Goal: Information Seeking & Learning: Find specific fact

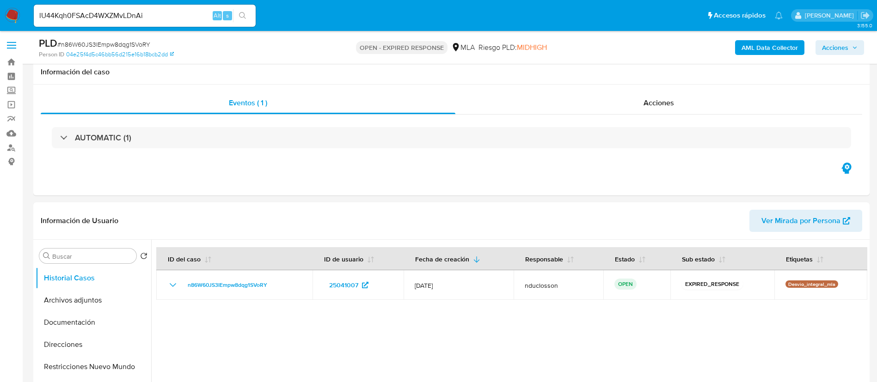
select select "10"
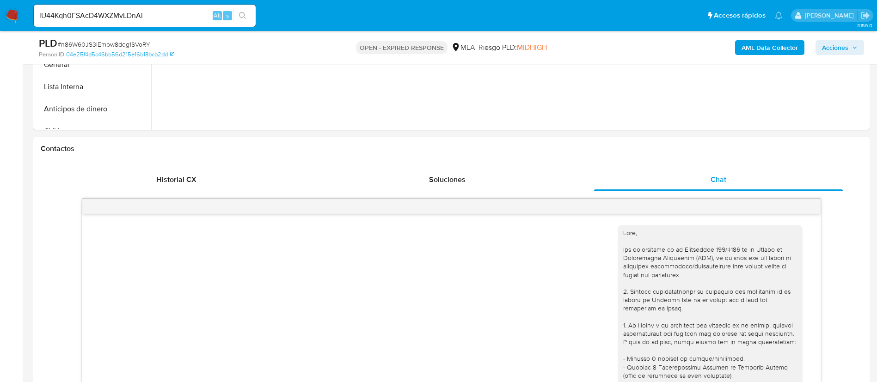
scroll to position [139, 0]
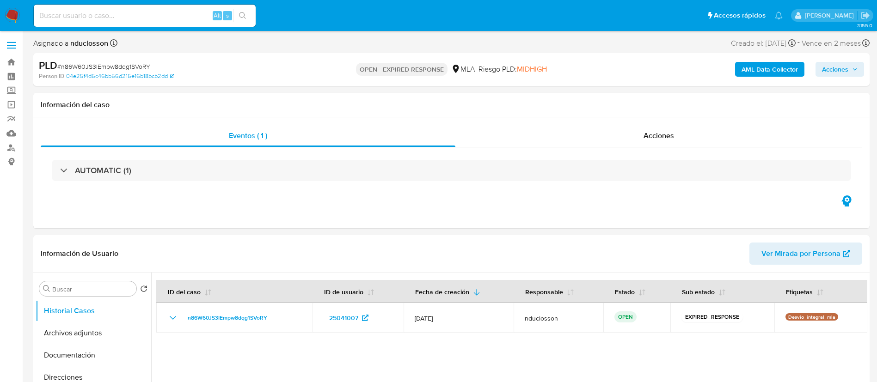
select select "10"
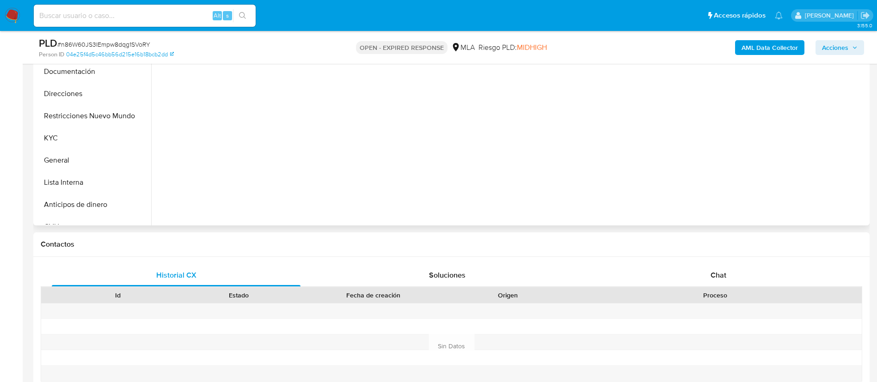
scroll to position [277, 0]
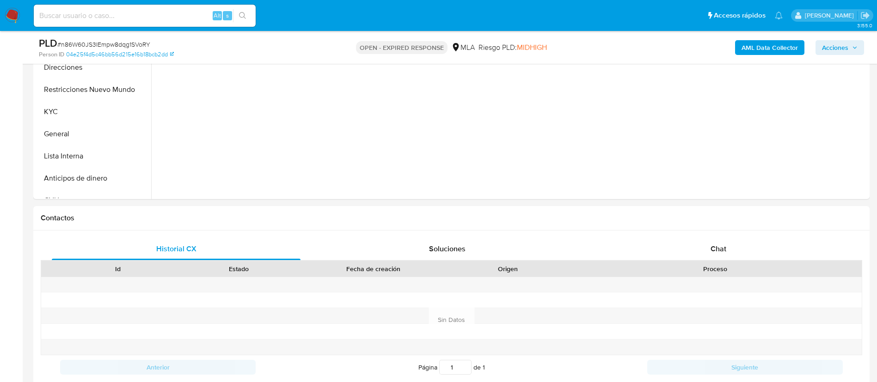
click at [84, 21] on input at bounding box center [145, 16] width 222 height 12
paste input "lU44Kqh0FSAcD4WXZMvLDnAi"
type input "lU44Kqh0FSAcD4WXZMvLDnAi"
click at [245, 20] on button "search-icon" at bounding box center [242, 15] width 19 height 13
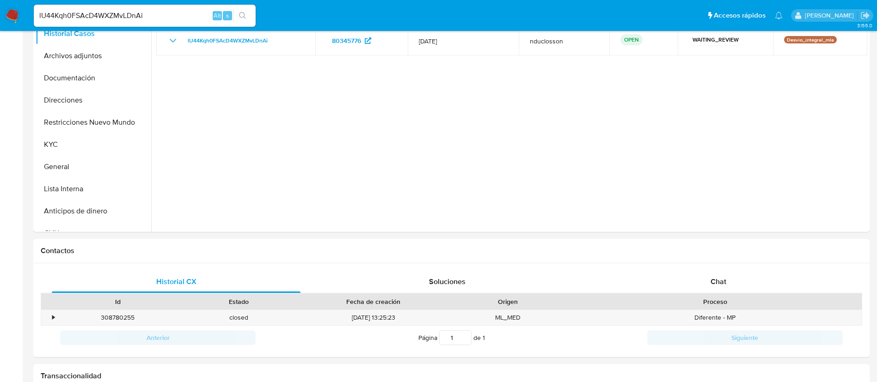
select select "10"
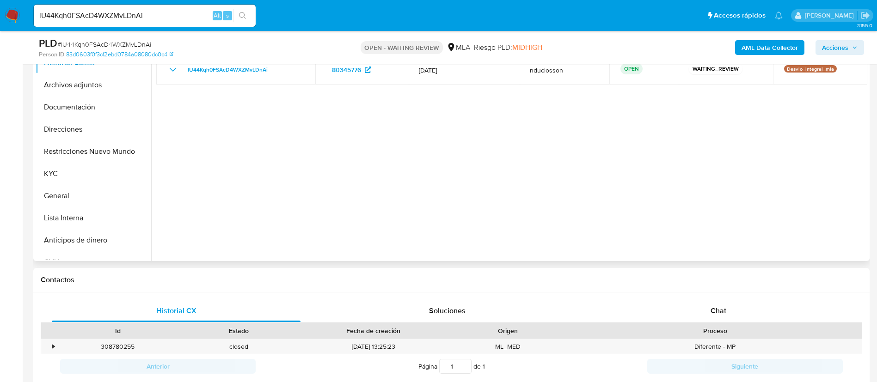
scroll to position [208, 0]
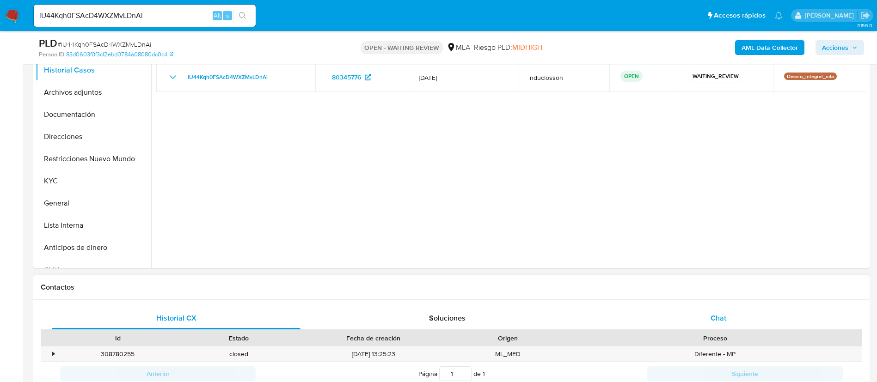
click at [723, 324] on div "Chat" at bounding box center [718, 318] width 249 height 22
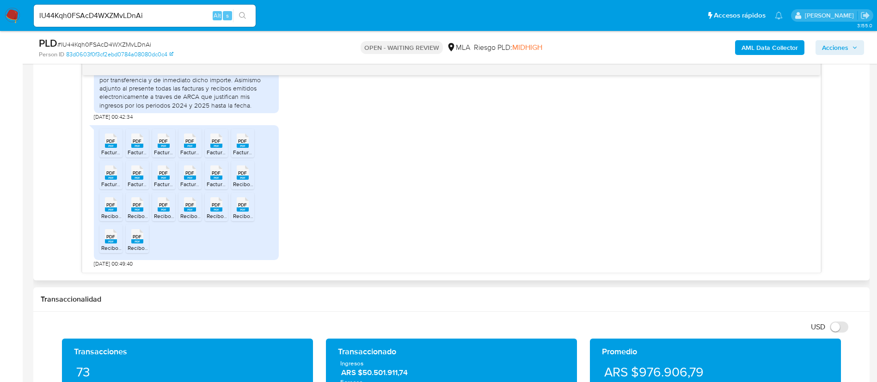
scroll to position [1102, 0]
click at [113, 143] on span "PDF" at bounding box center [110, 141] width 9 height 6
click at [133, 138] on span "PDF" at bounding box center [137, 141] width 9 height 6
click at [161, 140] on span "PDF" at bounding box center [163, 141] width 9 height 6
click at [193, 140] on span "PDF" at bounding box center [189, 141] width 9 height 6
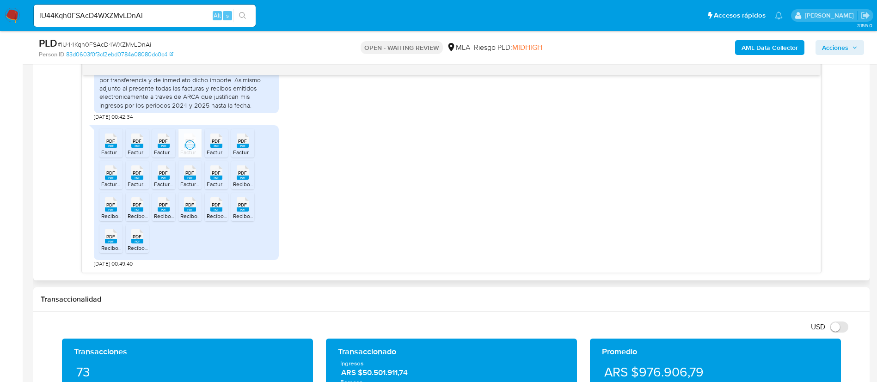
click at [216, 140] on span "PDF" at bounding box center [216, 141] width 9 height 6
click at [241, 141] on span "PDF" at bounding box center [242, 141] width 9 height 6
click at [108, 170] on span "PDF" at bounding box center [110, 173] width 9 height 6
click at [117, 148] on icon at bounding box center [111, 141] width 12 height 14
drag, startPoint x: 162, startPoint y: 172, endPoint x: 183, endPoint y: 173, distance: 20.8
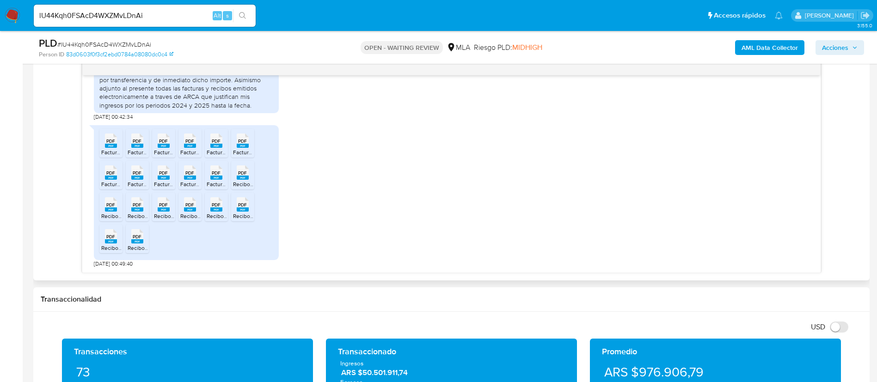
click at [162, 172] on span "PDF" at bounding box center [163, 173] width 9 height 6
click at [192, 173] on span "PDF" at bounding box center [189, 173] width 9 height 6
click at [216, 171] on span "PDF" at bounding box center [216, 173] width 9 height 6
click at [240, 172] on span "PDF" at bounding box center [242, 173] width 9 height 6
click at [115, 206] on span "PDF" at bounding box center [110, 205] width 9 height 6
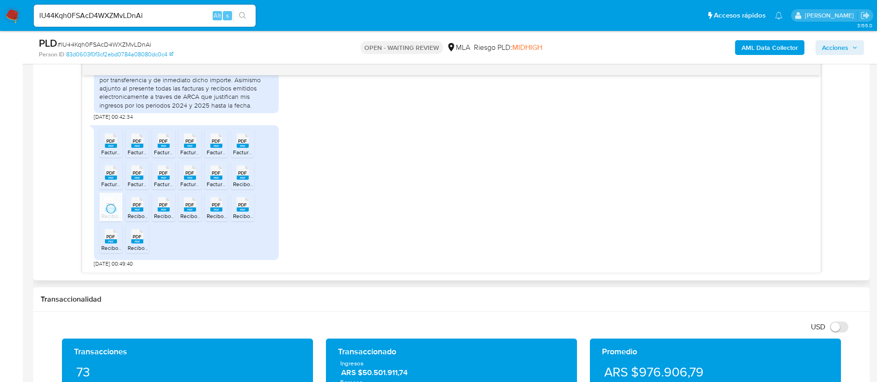
click at [137, 203] on span "PDF" at bounding box center [137, 205] width 9 height 6
click at [170, 198] on div "PDF PDF" at bounding box center [163, 204] width 19 height 18
drag, startPoint x: 191, startPoint y: 199, endPoint x: 214, endPoint y: 205, distance: 23.3
click at [117, 148] on icon at bounding box center [111, 141] width 12 height 14
click at [220, 208] on span "PDF" at bounding box center [216, 205] width 9 height 6
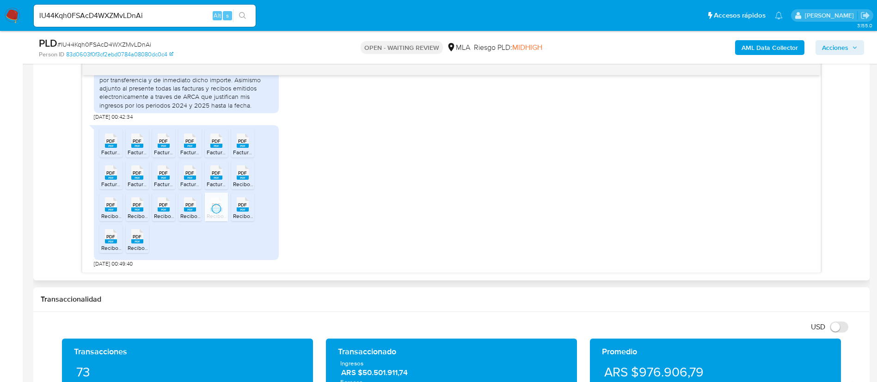
click at [234, 208] on div "PDF PDF" at bounding box center [242, 204] width 19 height 18
click at [110, 235] on span "PDF" at bounding box center [110, 237] width 9 height 6
click at [138, 238] on span "PDF" at bounding box center [137, 237] width 9 height 6
click at [287, 172] on div "PDF PDF Factura Energia Electrica 31-10-2024.pdf PDF PDF Factura Canon 27-5-24 …" at bounding box center [451, 194] width 715 height 147
click at [112, 43] on span "# lU44Kqh0FSAcD4WXZMvLDnAi" at bounding box center [104, 44] width 94 height 9
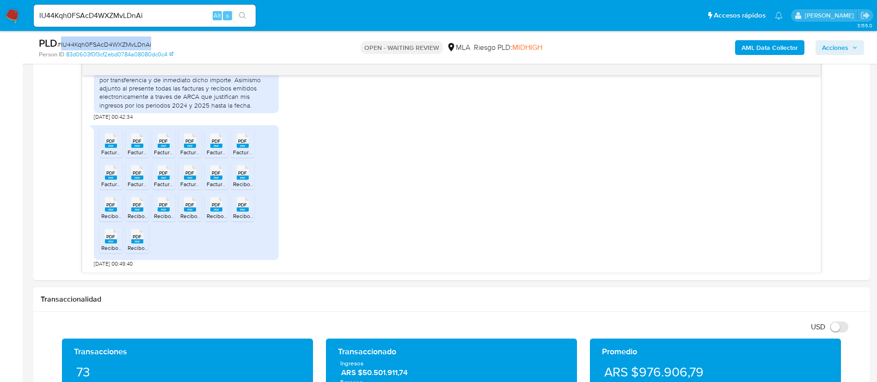
click at [112, 43] on span "# lU44Kqh0FSAcD4WXZMvLDnAi" at bounding box center [104, 44] width 94 height 9
copy span "lU44Kqh0FSAcD4WXZMvLDnAi"
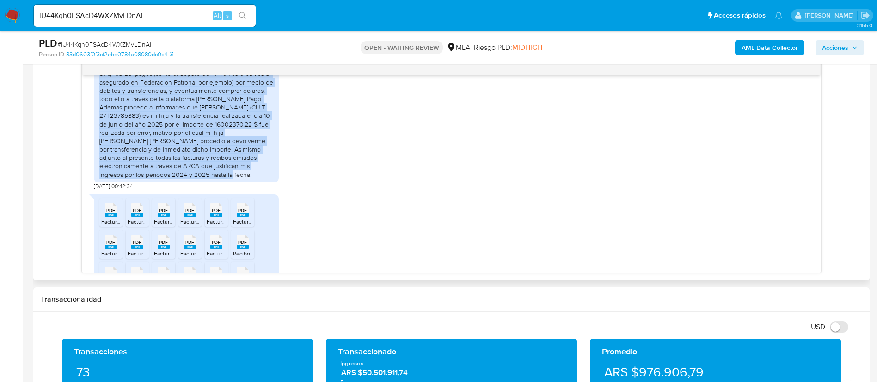
scroll to position [902, 0]
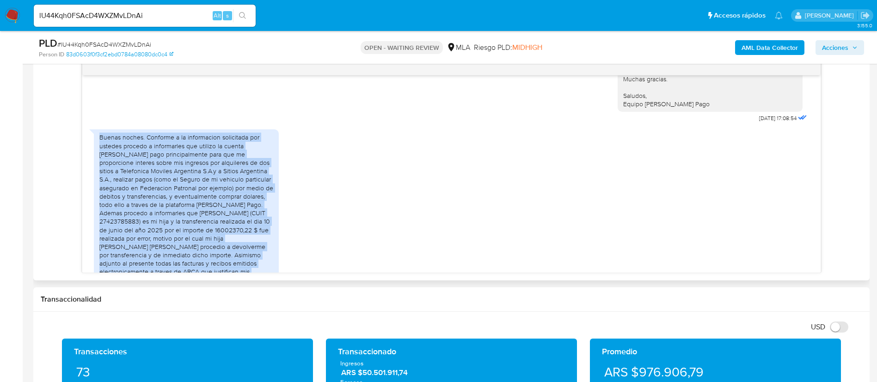
drag, startPoint x: 170, startPoint y: 164, endPoint x: 97, endPoint y: 161, distance: 73.1
click at [97, 161] on div "Buenas noches. Conforme a la informacion solicitada por ustedes procedo a infor…" at bounding box center [186, 208] width 185 height 159
click at [152, 166] on div "Buenas noches. Conforme a la informacion solicitada por ustedes procedo a infor…" at bounding box center [186, 208] width 174 height 151
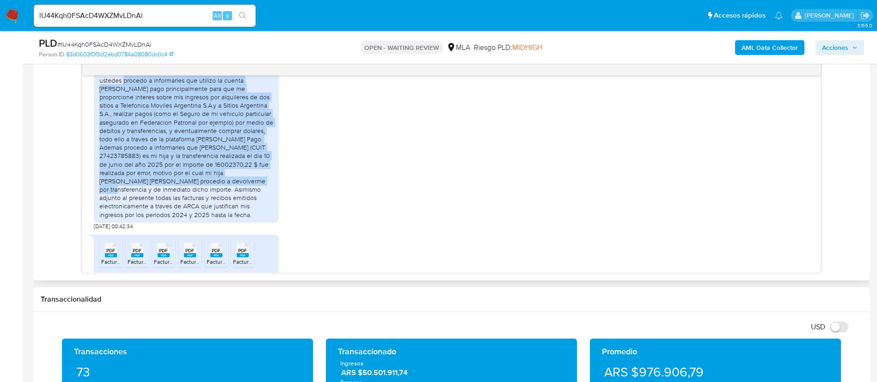
scroll to position [971, 0]
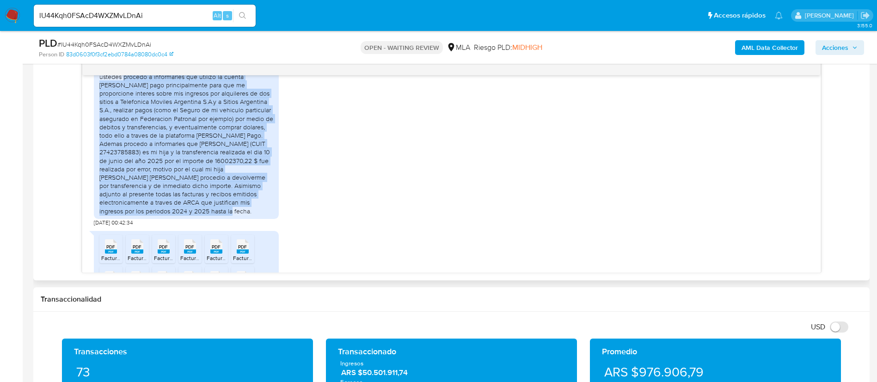
drag, startPoint x: 123, startPoint y: 171, endPoint x: 166, endPoint y: 234, distance: 76.8
click at [166, 215] on div "Buenas noches. Conforme a la informacion solicitada por ustedes procedo a infor…" at bounding box center [186, 139] width 174 height 151
copy div "procedo a informarles que utilizo la cuenta de mercado pago principalmente para…"
click at [156, 156] on div "Buenas noches. Conforme a la informacion solicitada por ustedes procedo a infor…" at bounding box center [186, 139] width 174 height 151
drag, startPoint x: 168, startPoint y: 236, endPoint x: 95, endPoint y: 91, distance: 162.3
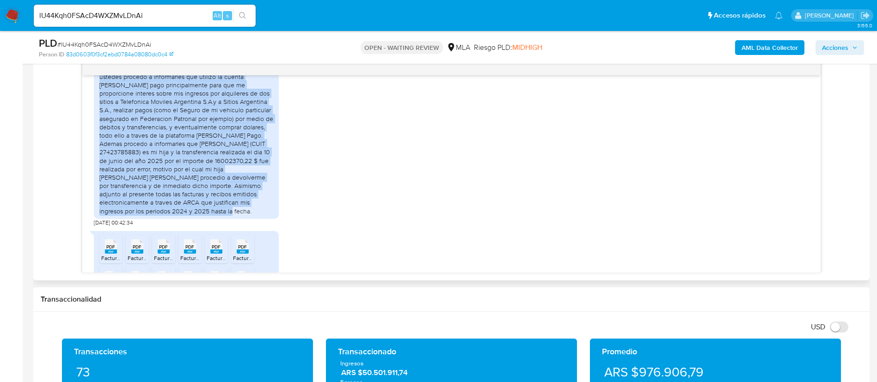
click at [95, 91] on div "Buenas noches. Conforme a la informacion solicitada por ustedes procedo a infor…" at bounding box center [186, 139] width 185 height 159
copy div "Buenas noches. Conforme a la informacion solicitada por ustedes procedo a infor…"
click at [296, 185] on div "Buenas noches. Conforme a la informacion solicitada por ustedes procedo a infor…" at bounding box center [451, 140] width 715 height 171
